Goal: Transaction & Acquisition: Purchase product/service

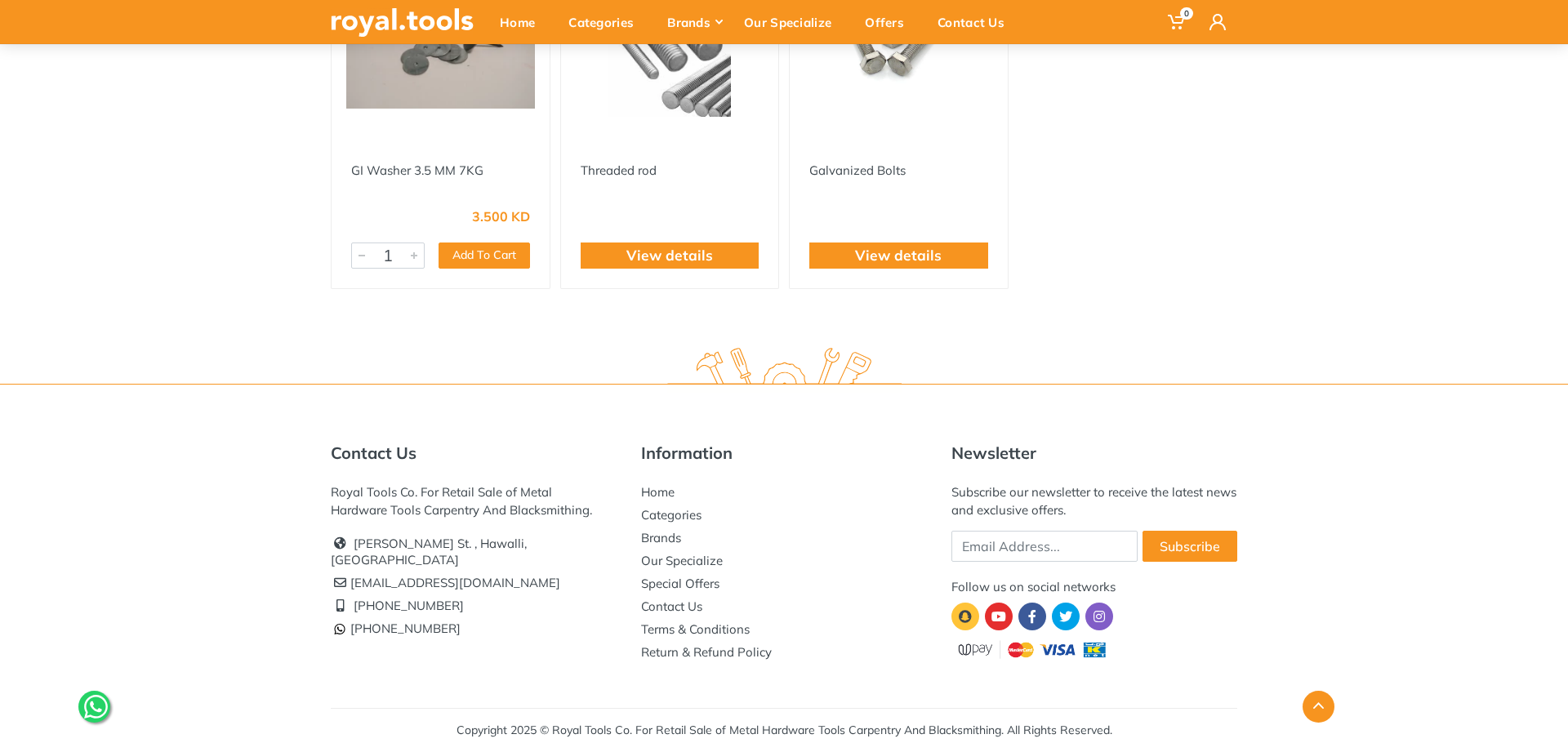
scroll to position [38, 0]
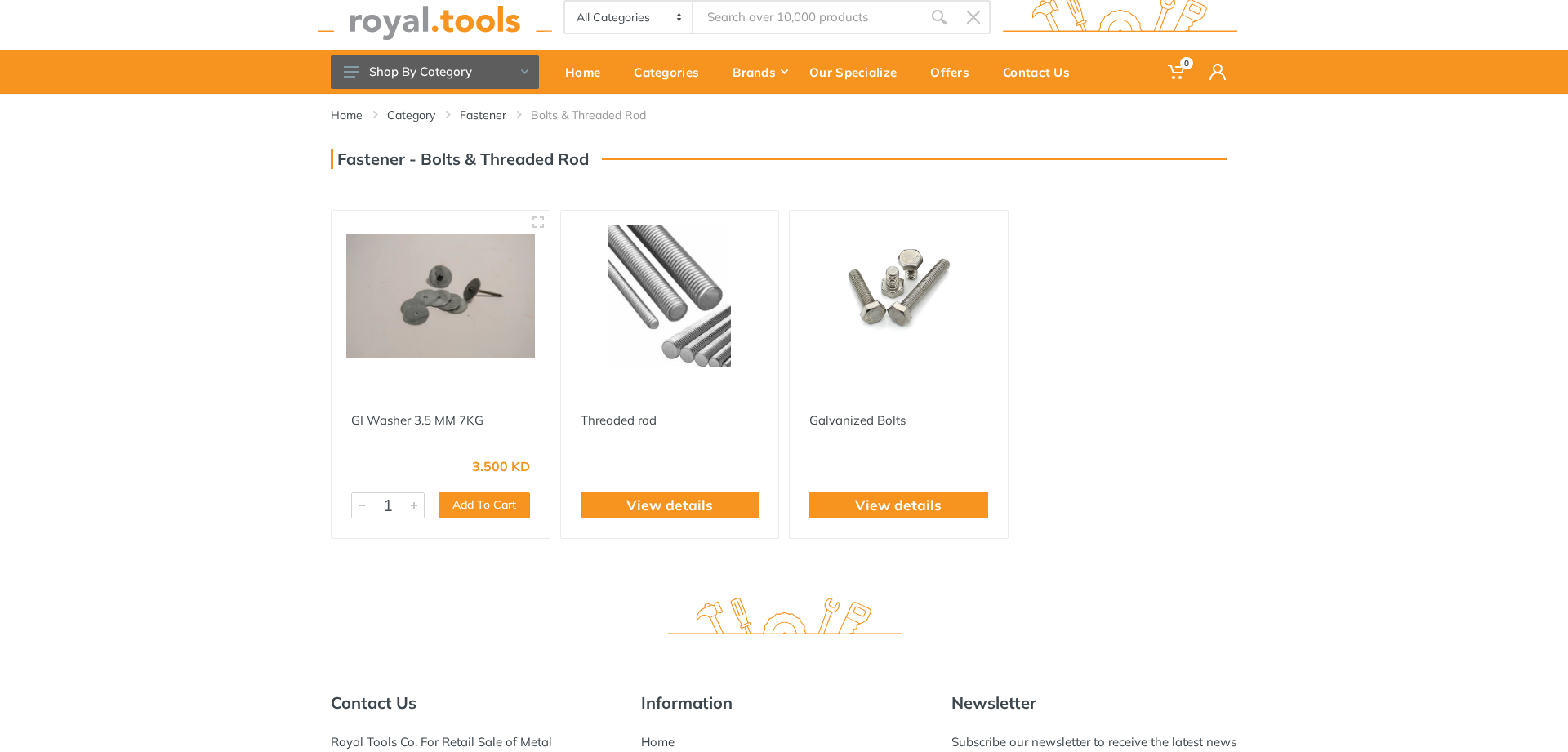
click at [697, 308] on img at bounding box center [670, 296] width 189 height 141
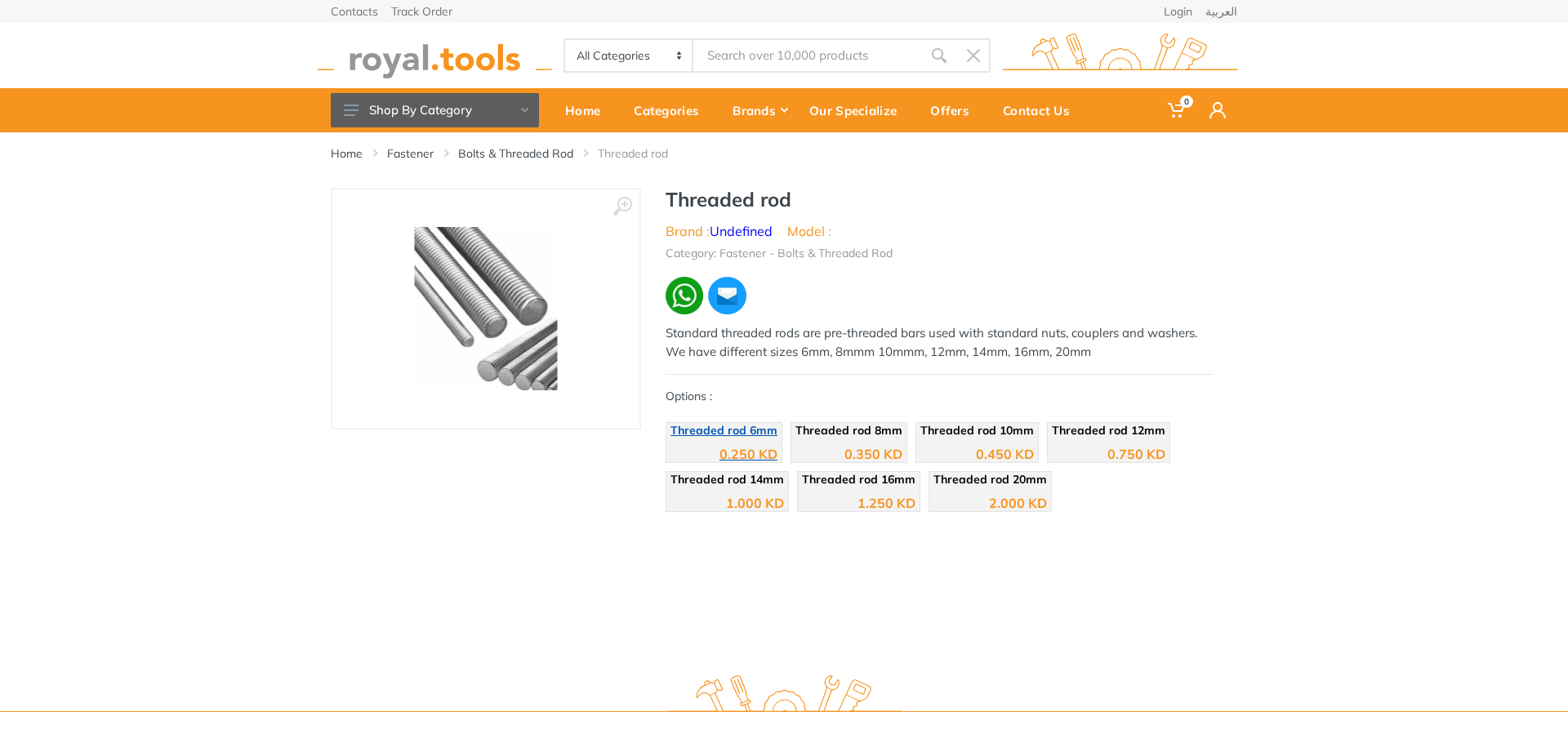
click at [735, 448] on div "0.250 KD" at bounding box center [749, 454] width 58 height 13
click at [844, 448] on div "0.350 KD" at bounding box center [873, 454] width 58 height 13
